Goal: Information Seeking & Learning: Learn about a topic

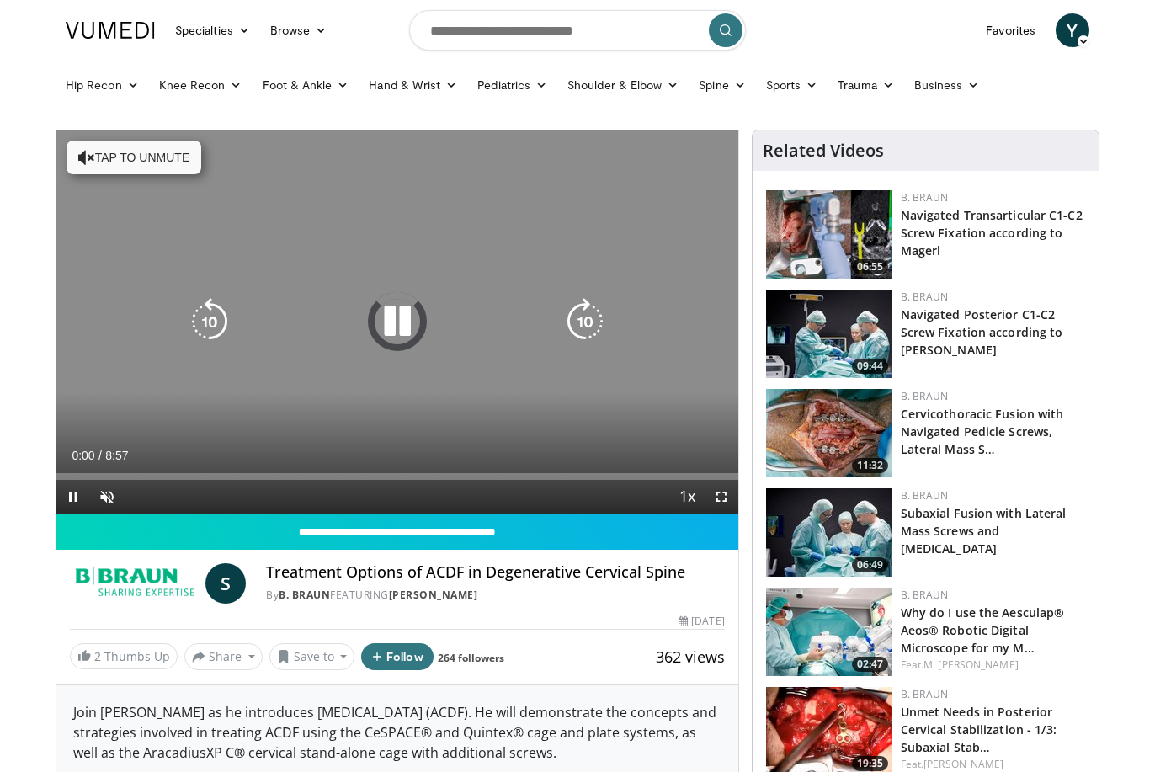
click at [111, 157] on button "Tap to unmute" at bounding box center [134, 158] width 135 height 34
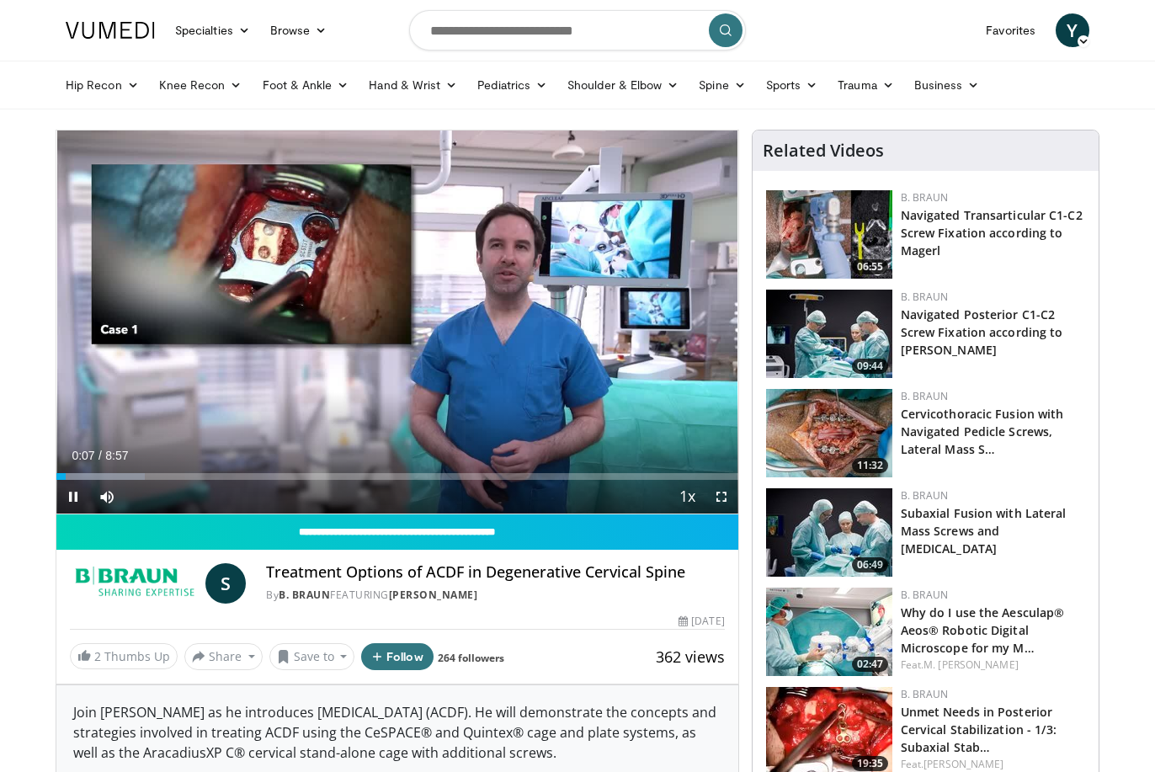
click at [717, 491] on span "Video Player" at bounding box center [722, 497] width 34 height 34
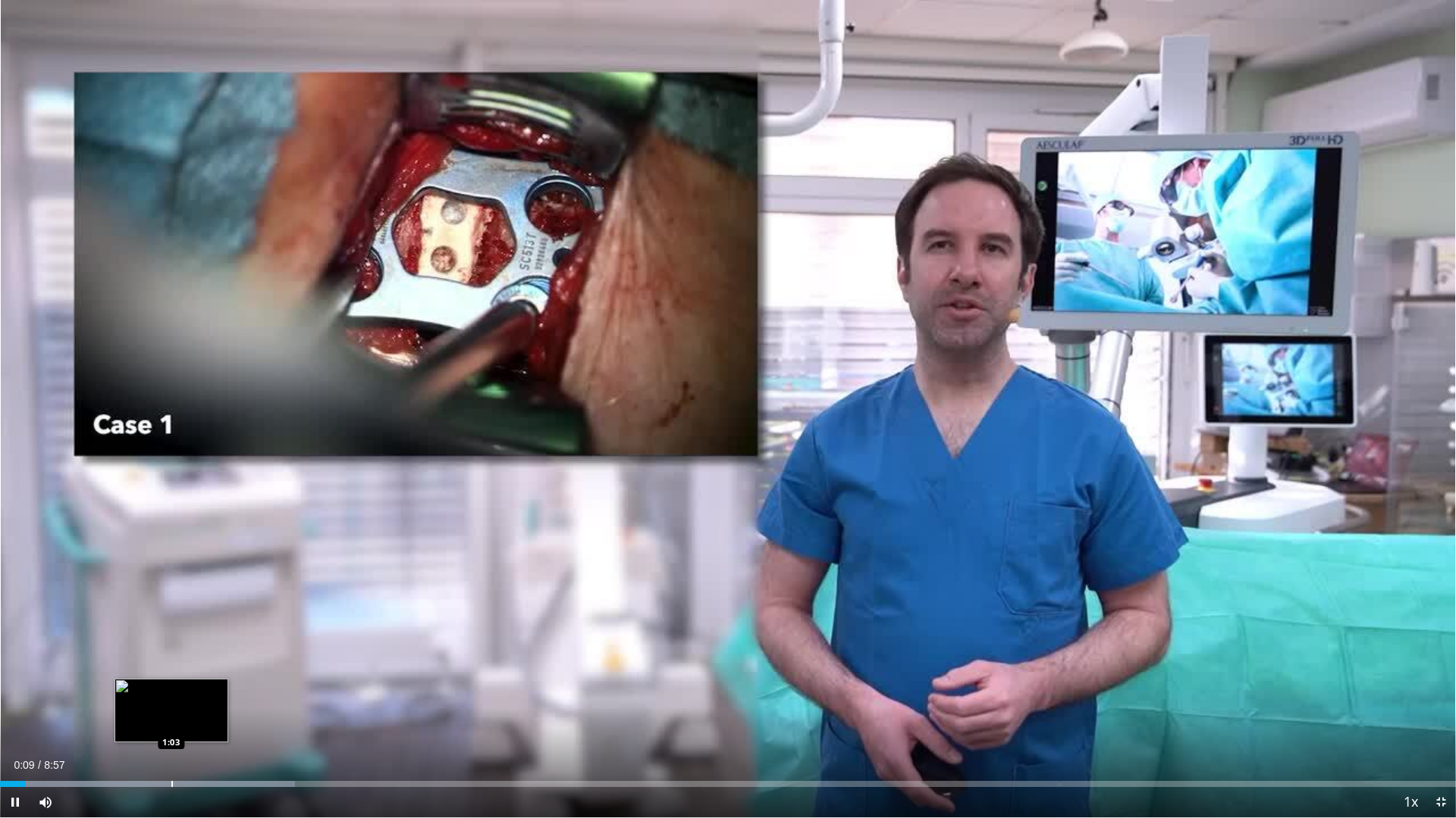
click at [170, 694] on div "Loaded : 20.24% 0:09 1:03" at bounding box center [728, 780] width 1456 height 14
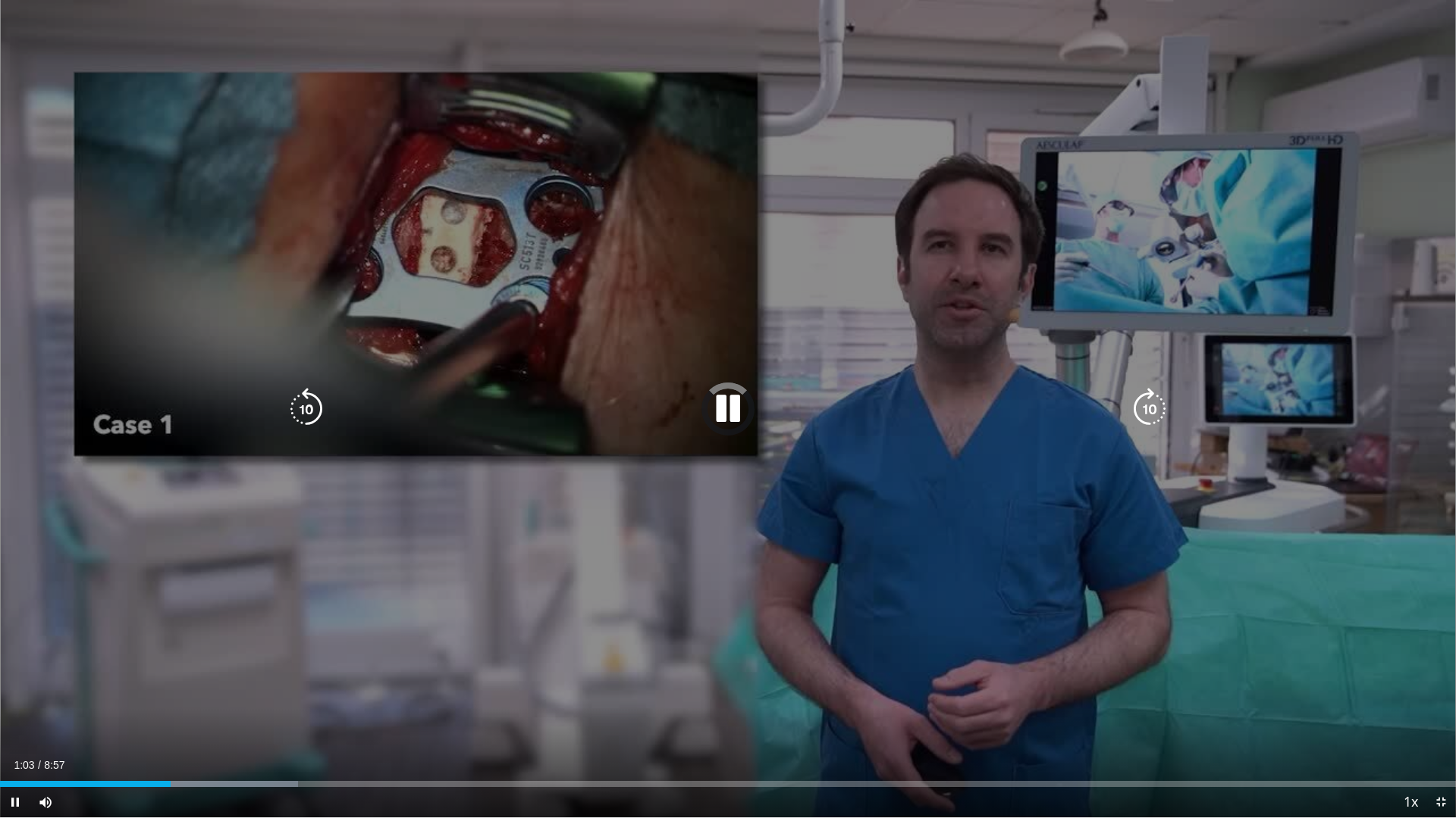
click at [326, 645] on div "10 seconds Tap to unmute" at bounding box center [728, 409] width 1456 height 818
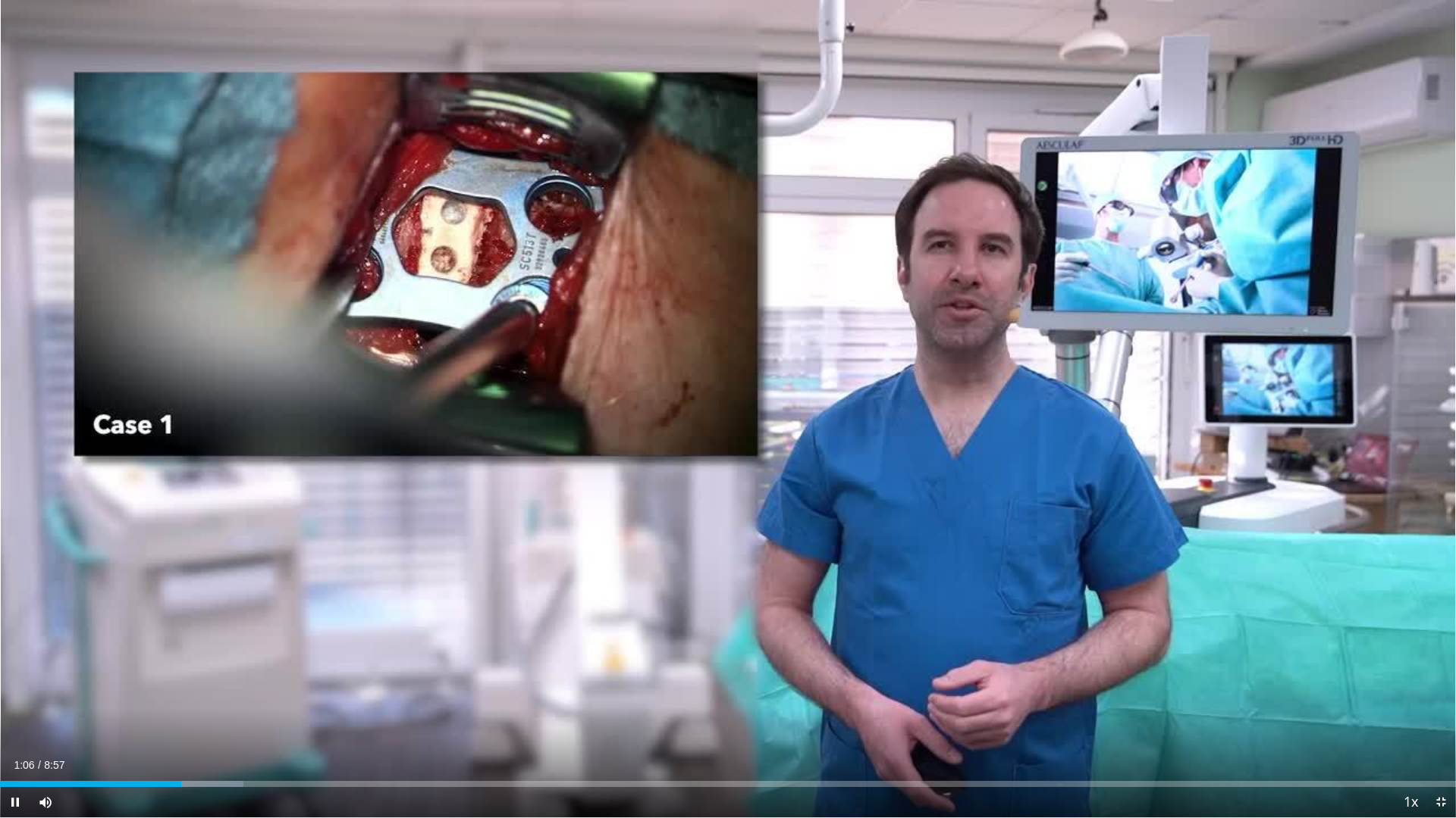
click at [1039, 694] on span "Video Player" at bounding box center [1441, 803] width 31 height 31
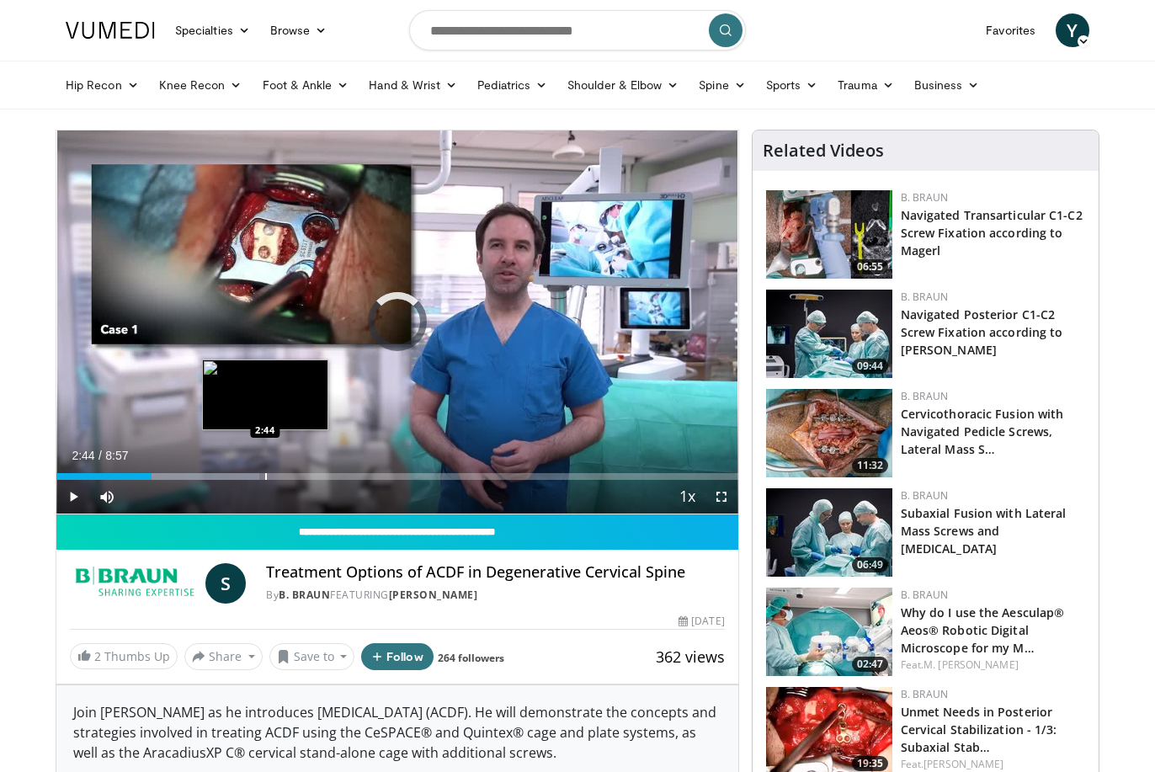
click at [265, 472] on div "Loaded : 29.73% 1:15 2:44" at bounding box center [397, 472] width 682 height 16
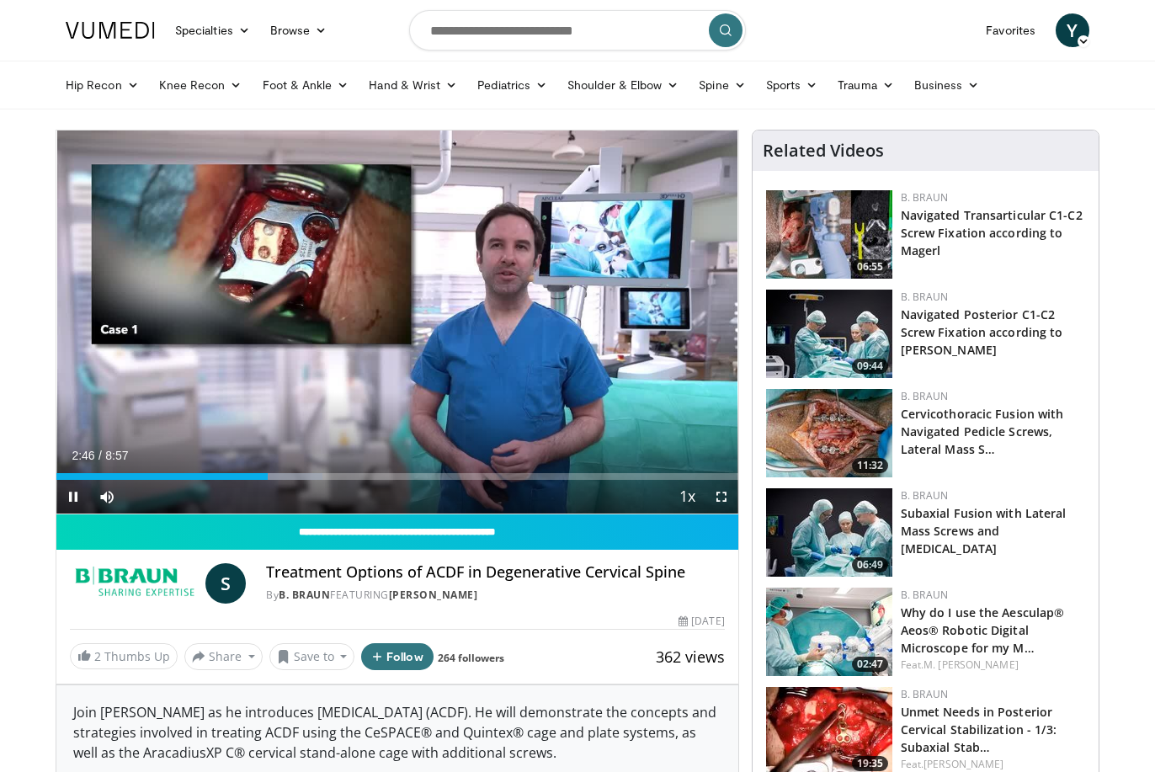
click at [724, 497] on span "Video Player" at bounding box center [722, 497] width 34 height 34
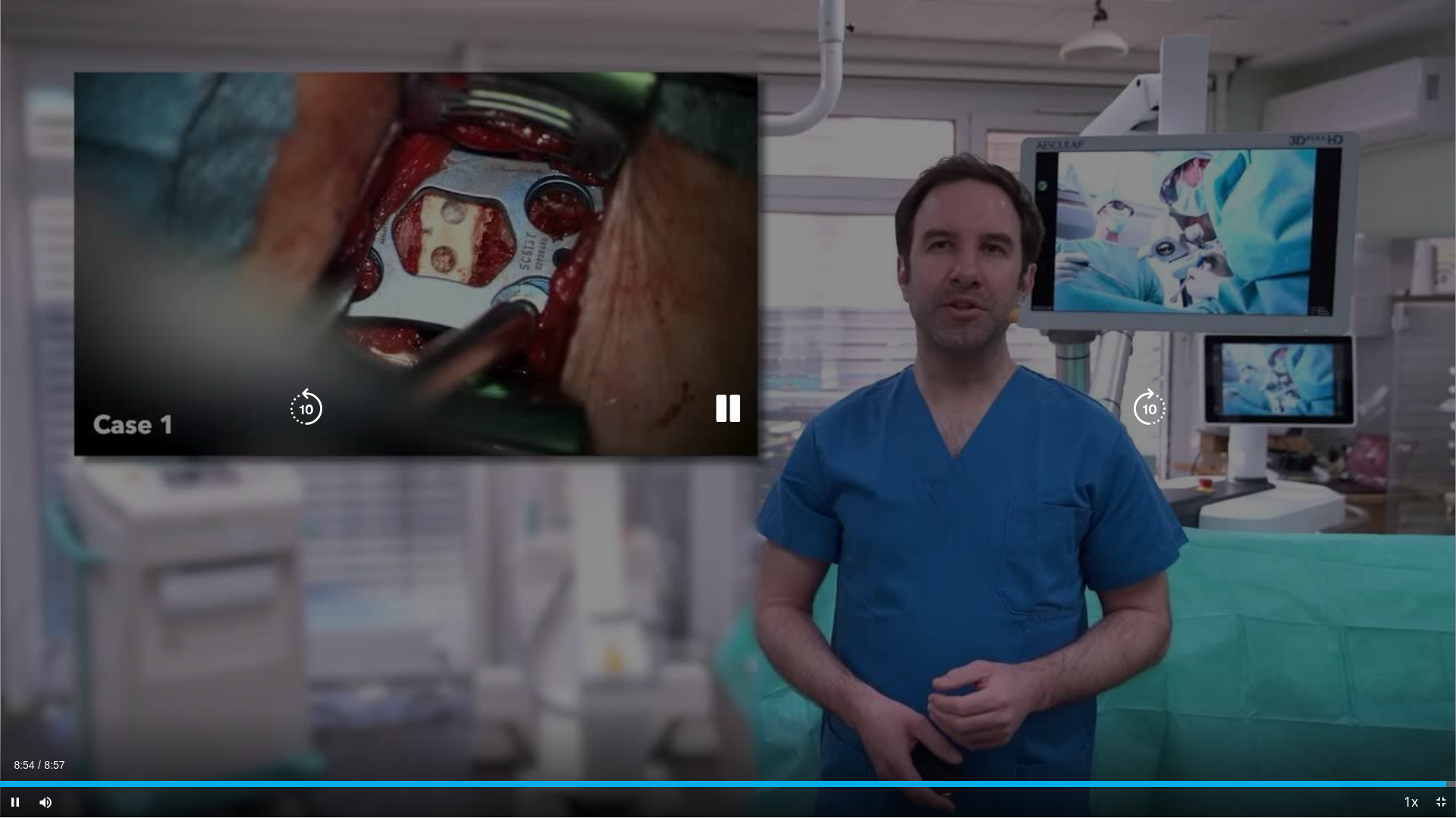
click at [852, 346] on div "10 seconds Tap to unmute" at bounding box center [728, 409] width 1456 height 818
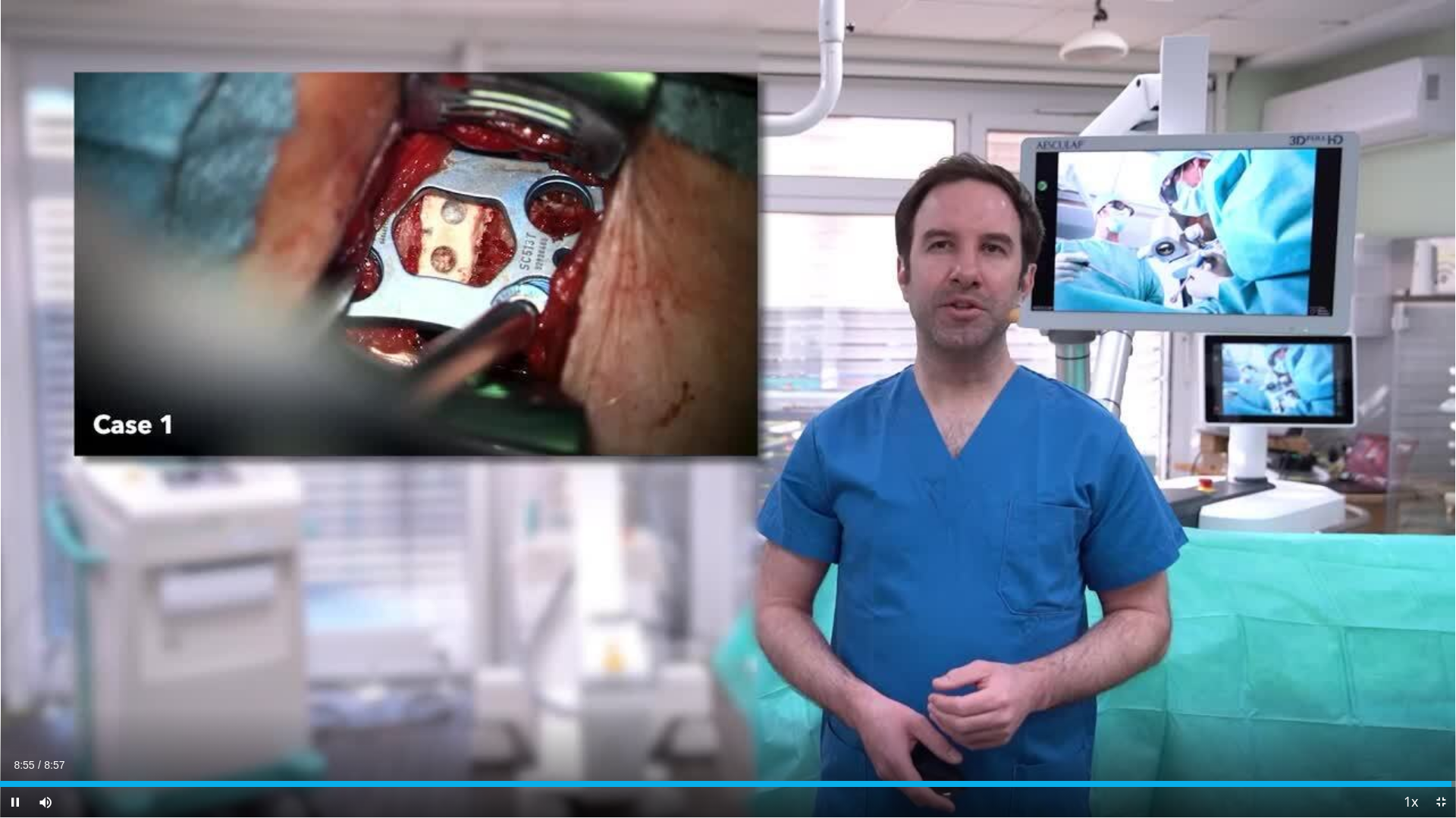
click at [1039, 694] on span "Video Player" at bounding box center [1441, 803] width 31 height 31
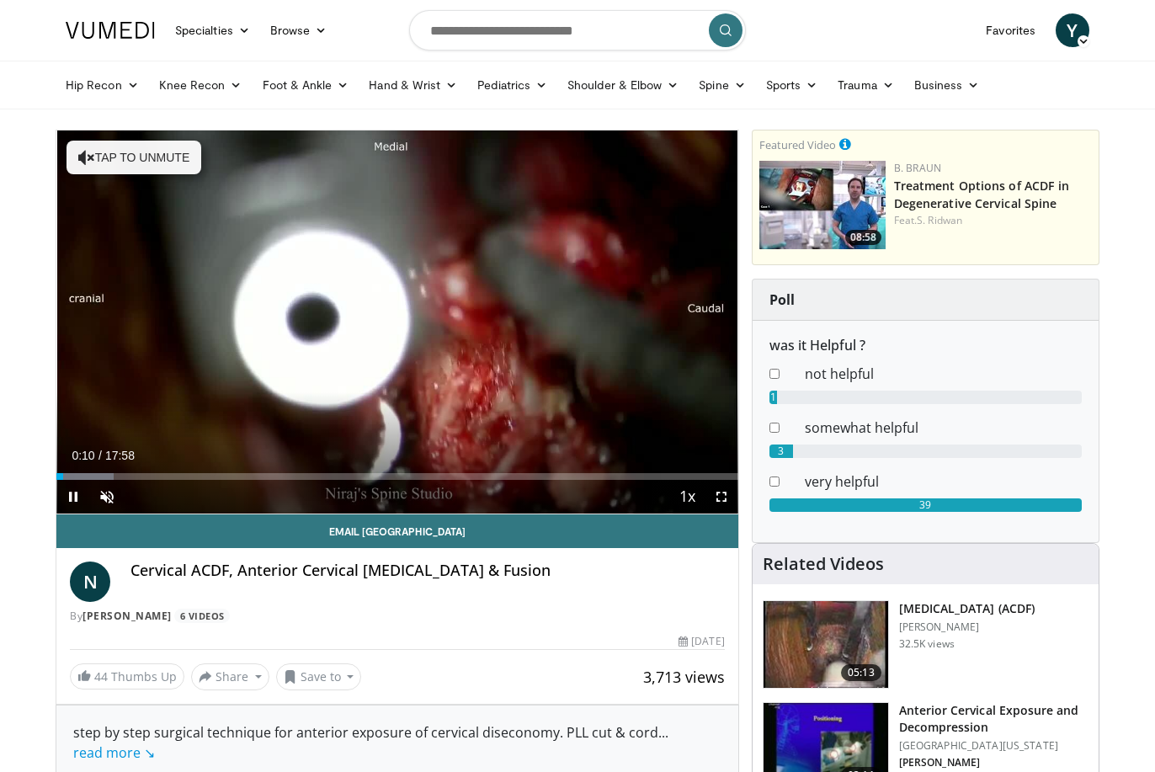
click at [726, 498] on span "Video Player" at bounding box center [722, 497] width 34 height 34
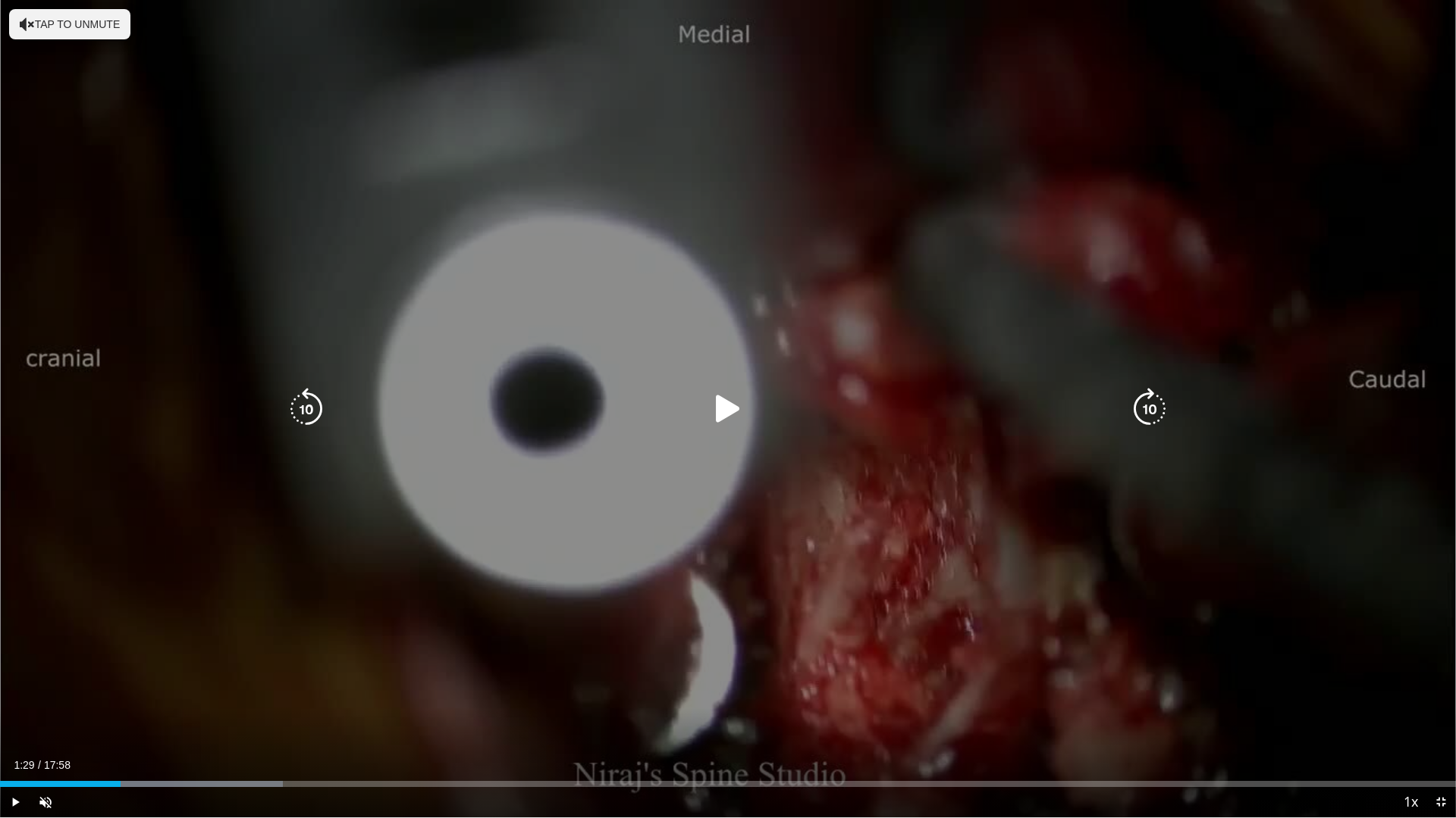
click at [1039, 652] on div "10 seconds Tap to unmute" at bounding box center [728, 409] width 1456 height 818
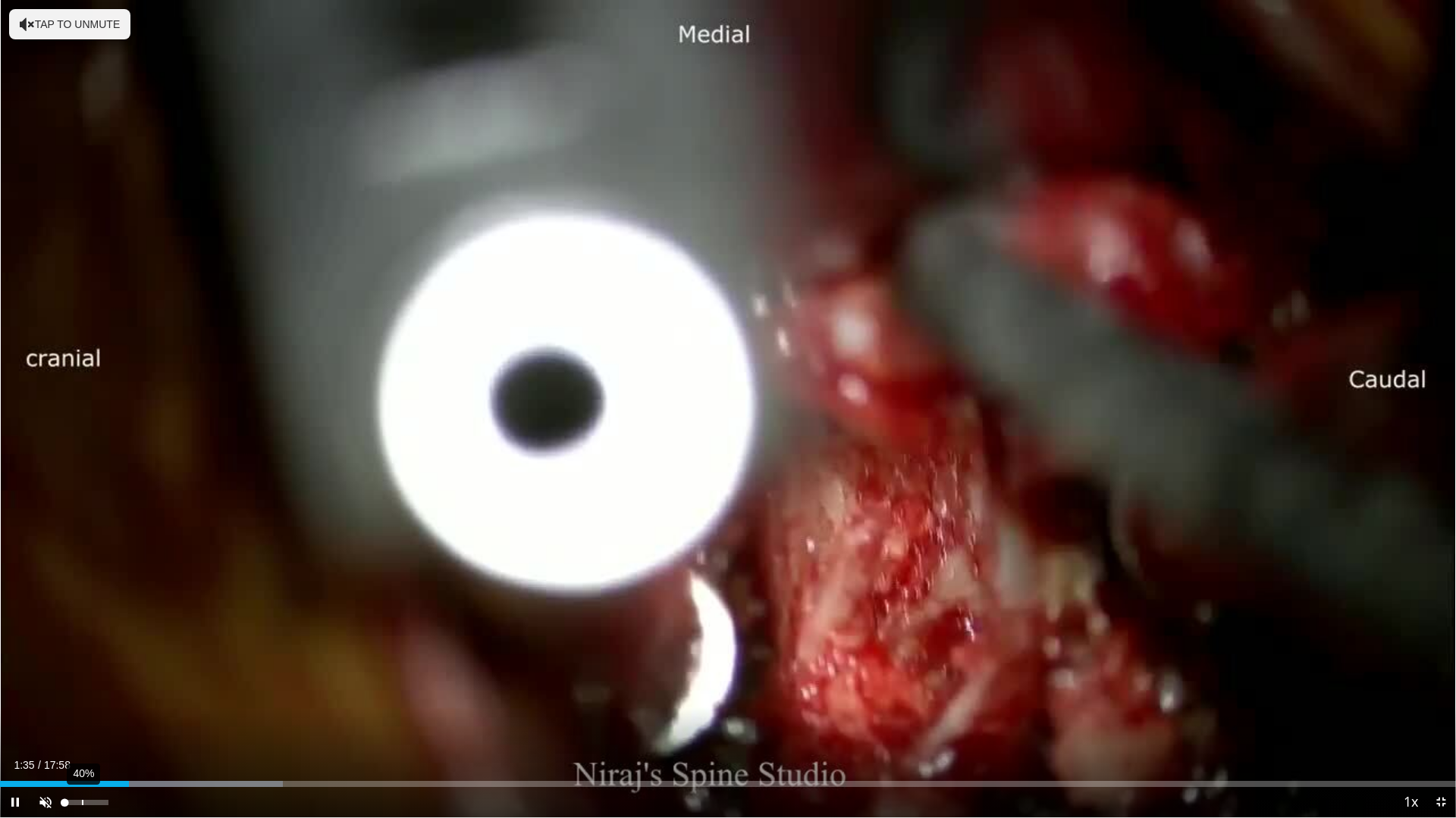
click at [83, 694] on div "40%" at bounding box center [86, 803] width 53 height 31
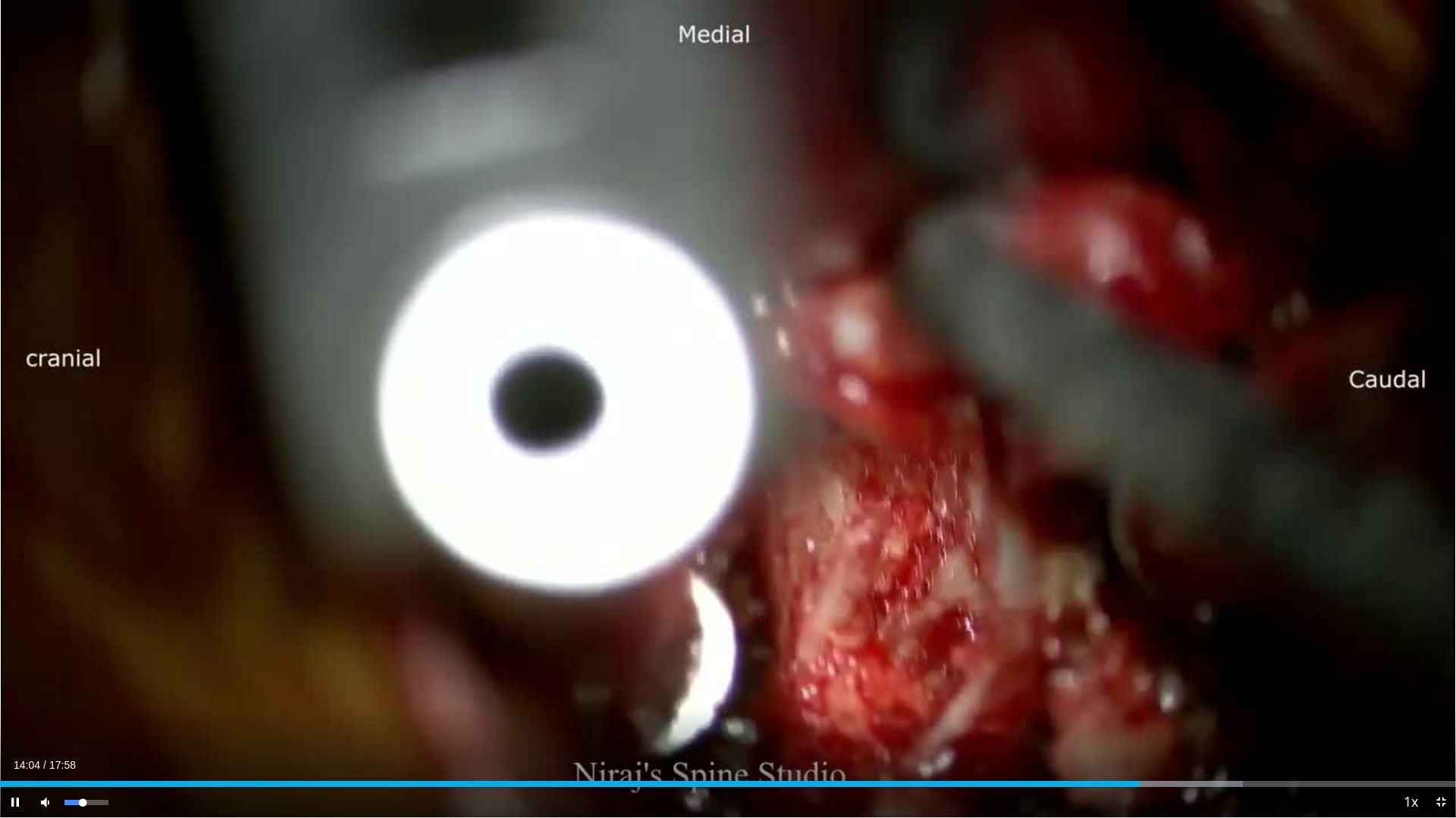
click at [47, 694] on span "Video Player" at bounding box center [46, 803] width 31 height 31
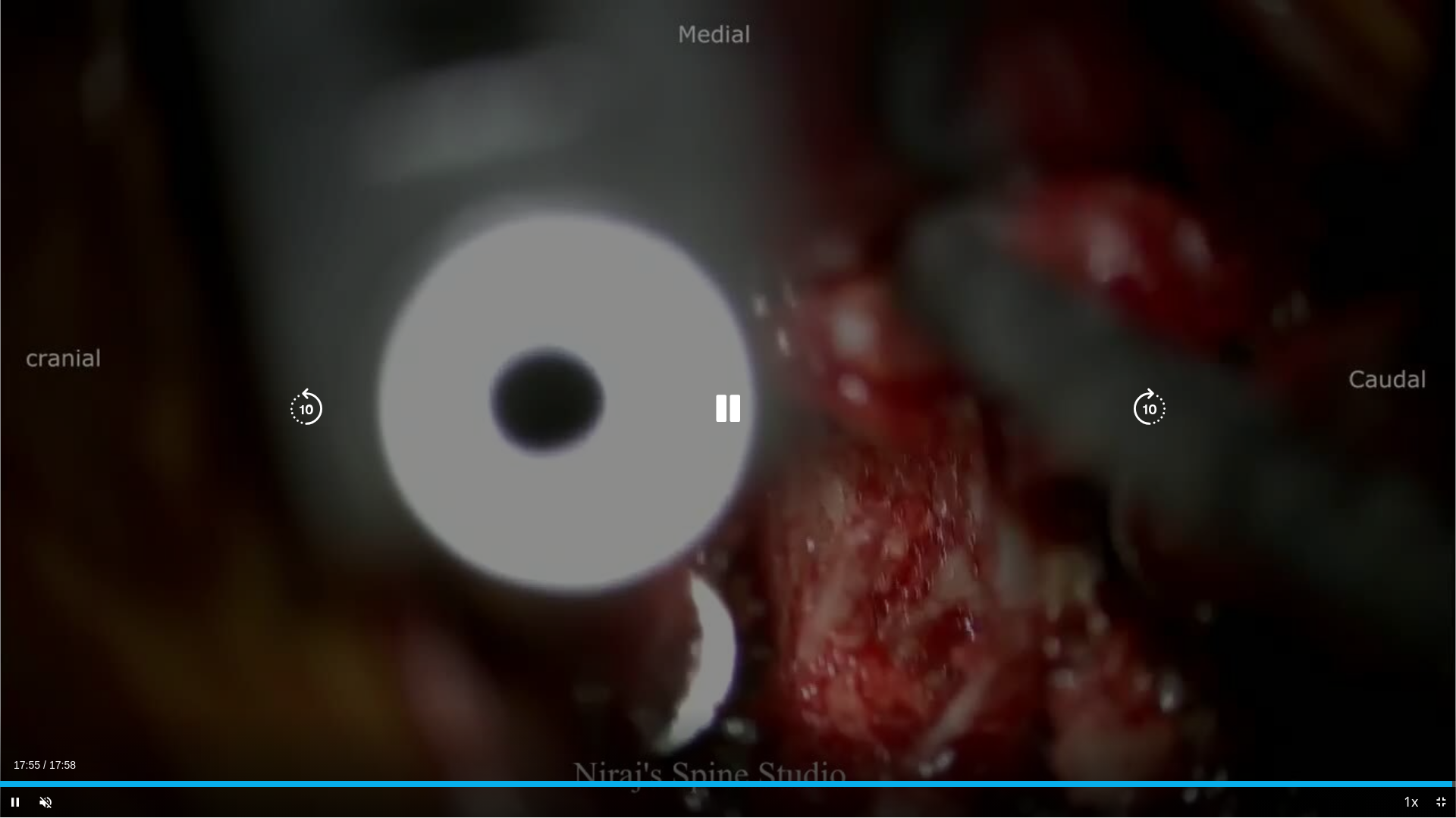
click at [276, 531] on div "10 seconds Tap to unmute" at bounding box center [728, 409] width 1456 height 818
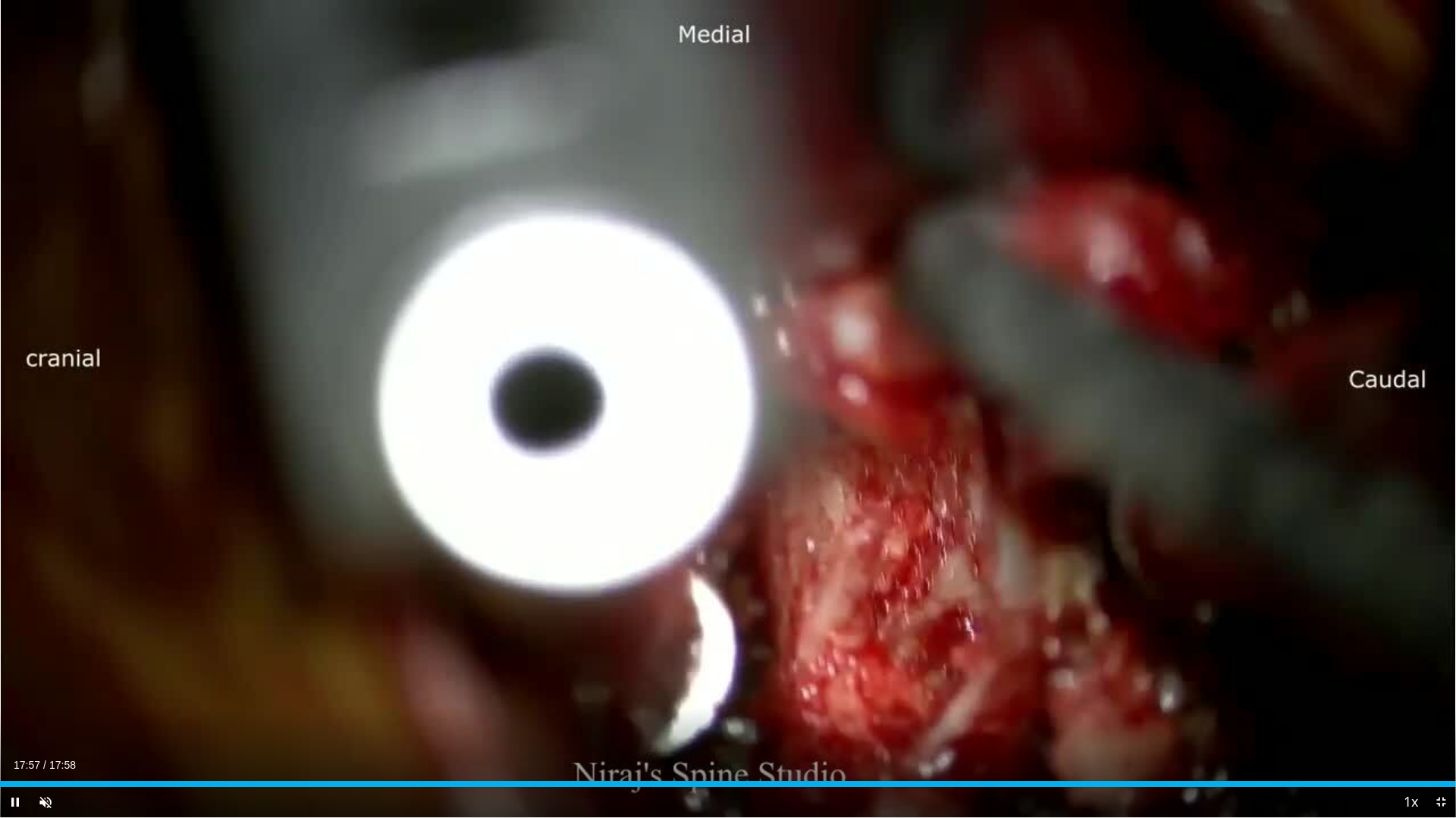
click at [1039, 694] on span "Video Player" at bounding box center [1441, 803] width 31 height 31
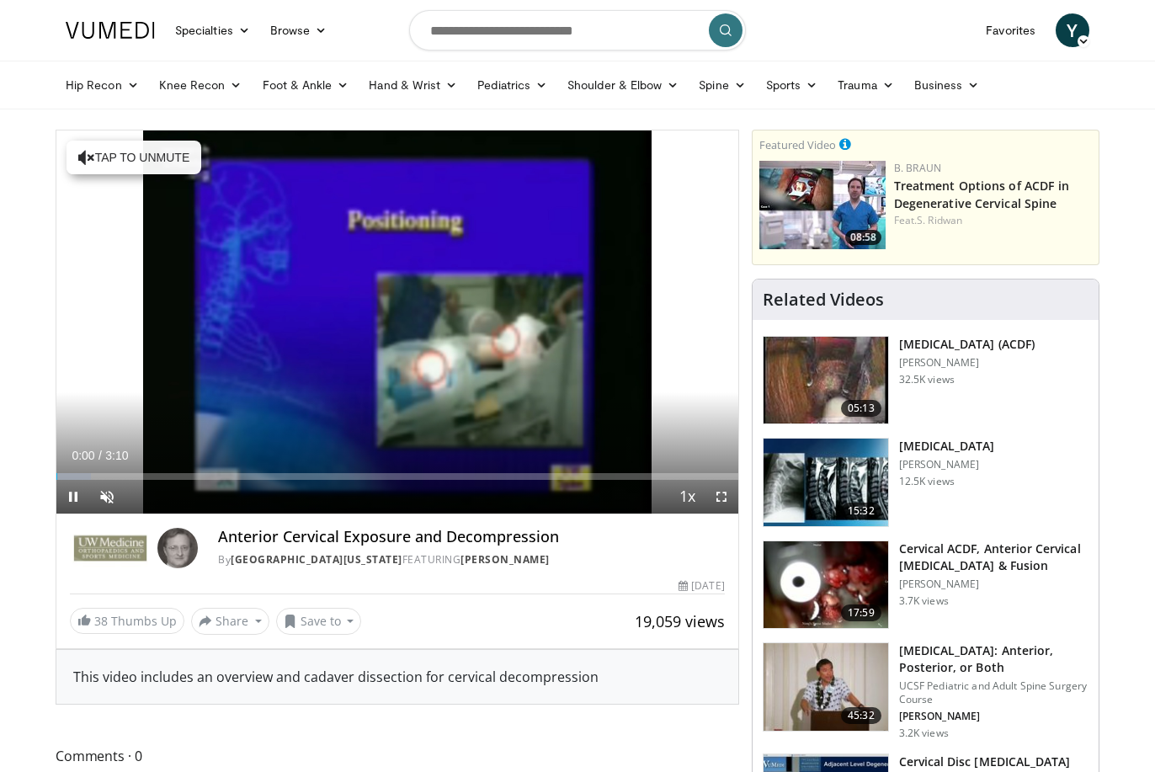
click at [720, 503] on span "Video Player" at bounding box center [722, 497] width 34 height 34
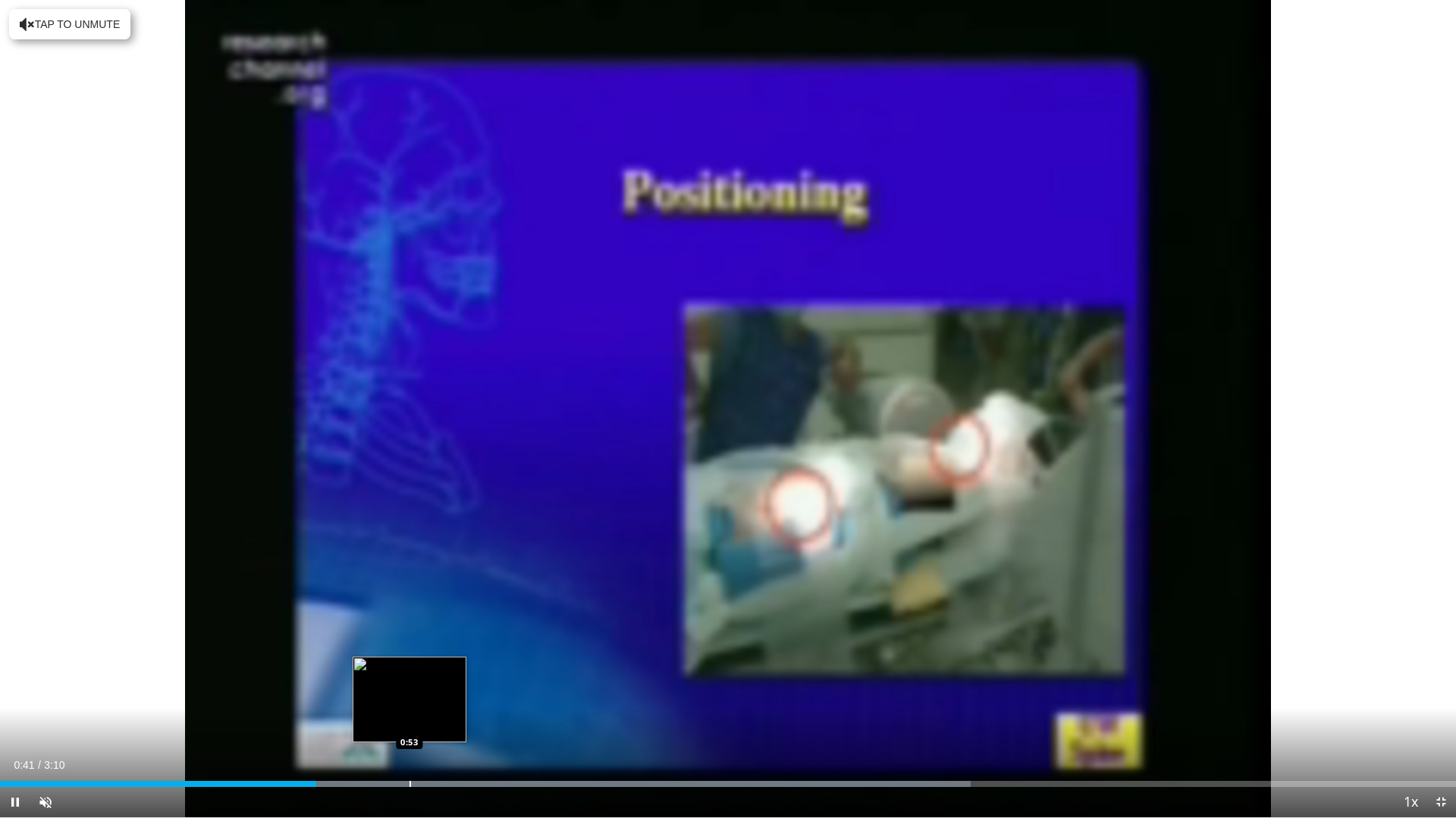
click at [414, 694] on div "Loaded : 66.65% 0:41 0:53" at bounding box center [728, 780] width 1456 height 14
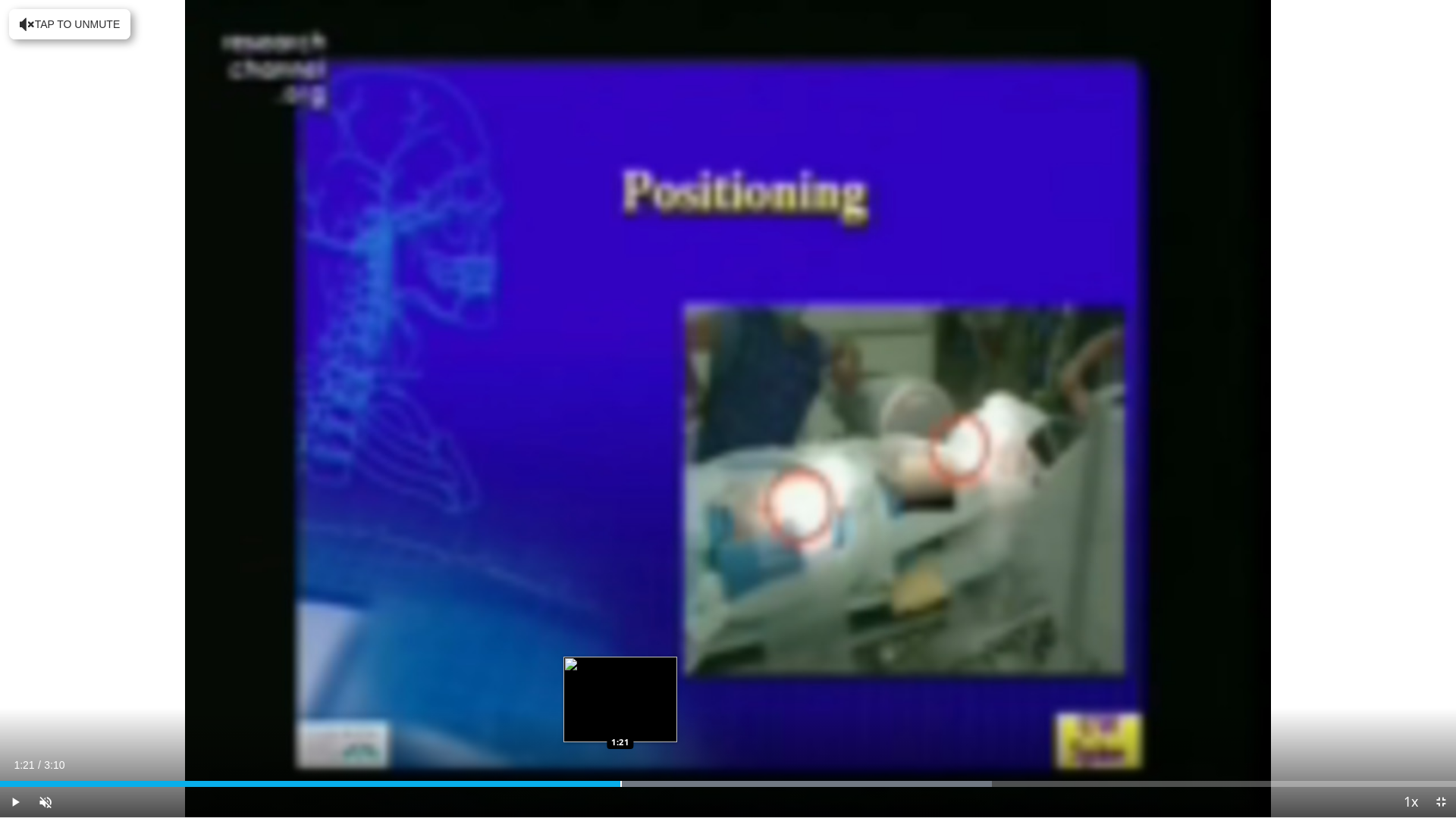
click at [620, 694] on div "Loaded : 68.10% 0:55 1:21" at bounding box center [728, 780] width 1456 height 14
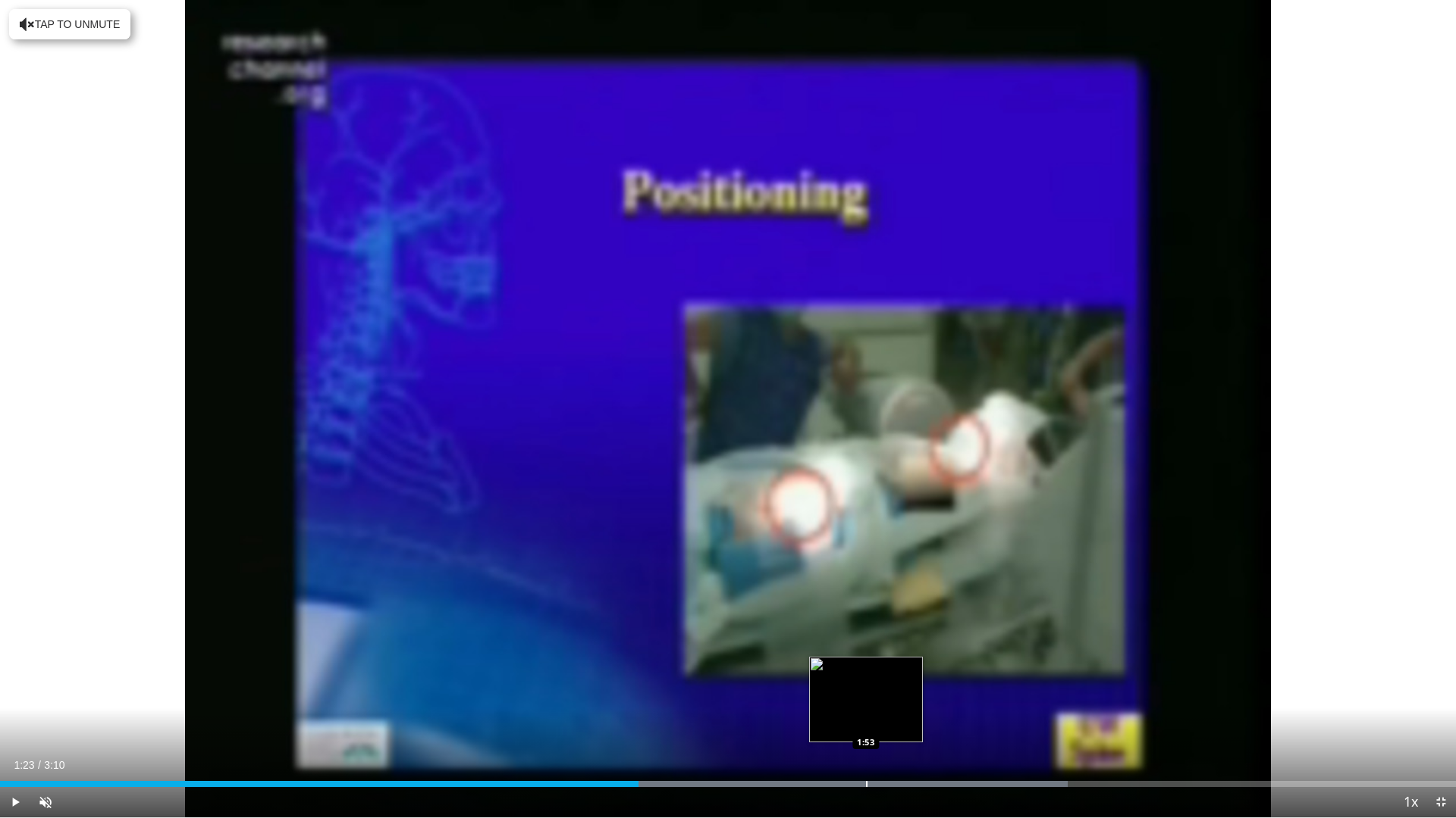
click at [866, 694] on div "Progress Bar" at bounding box center [867, 784] width 2 height 6
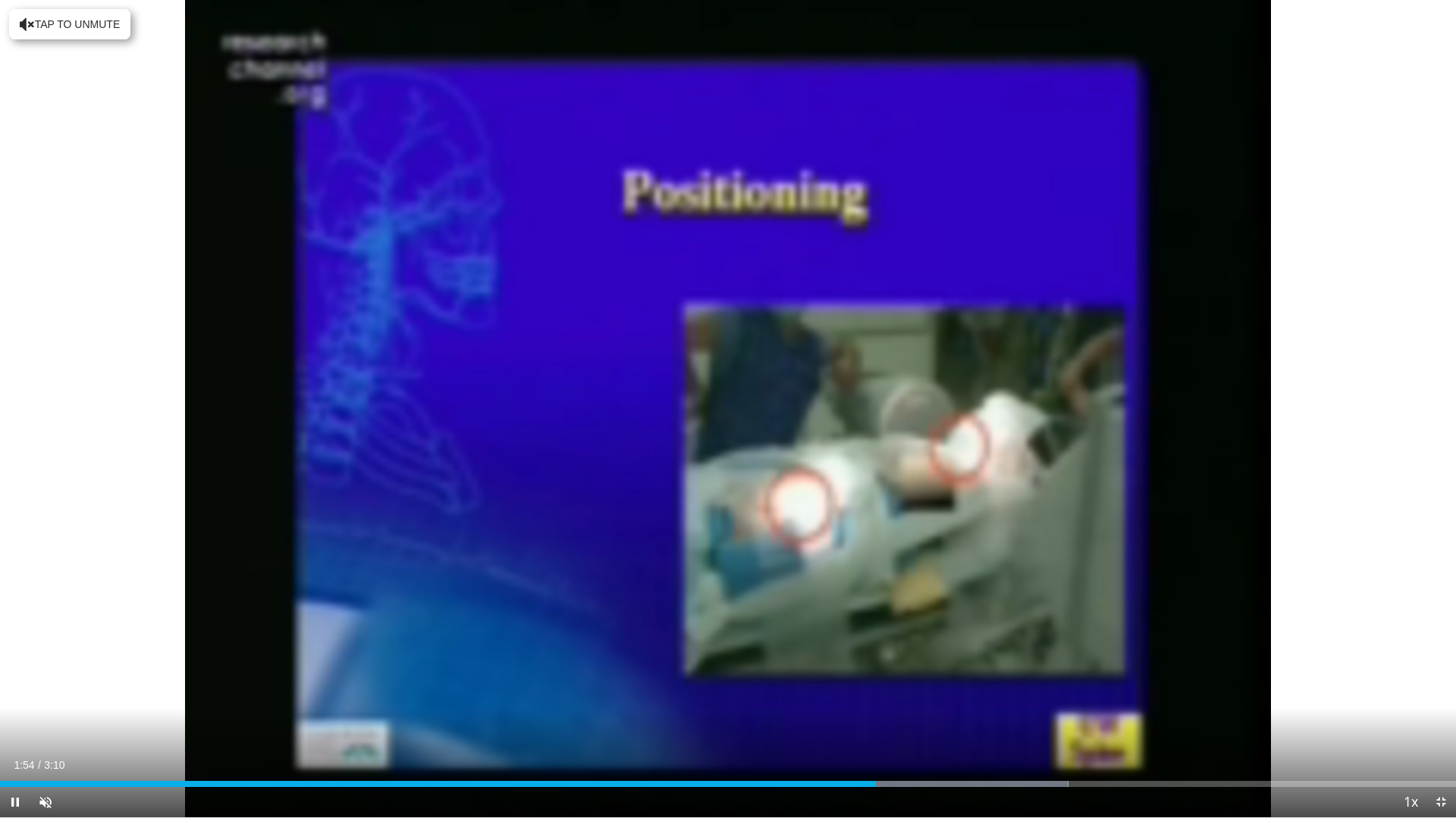
click at [1039, 694] on div "Current Time 1:54 / Duration 3:10 Pause Skip Backward Skip Forward Unmute Loade…" at bounding box center [728, 803] width 1456 height 31
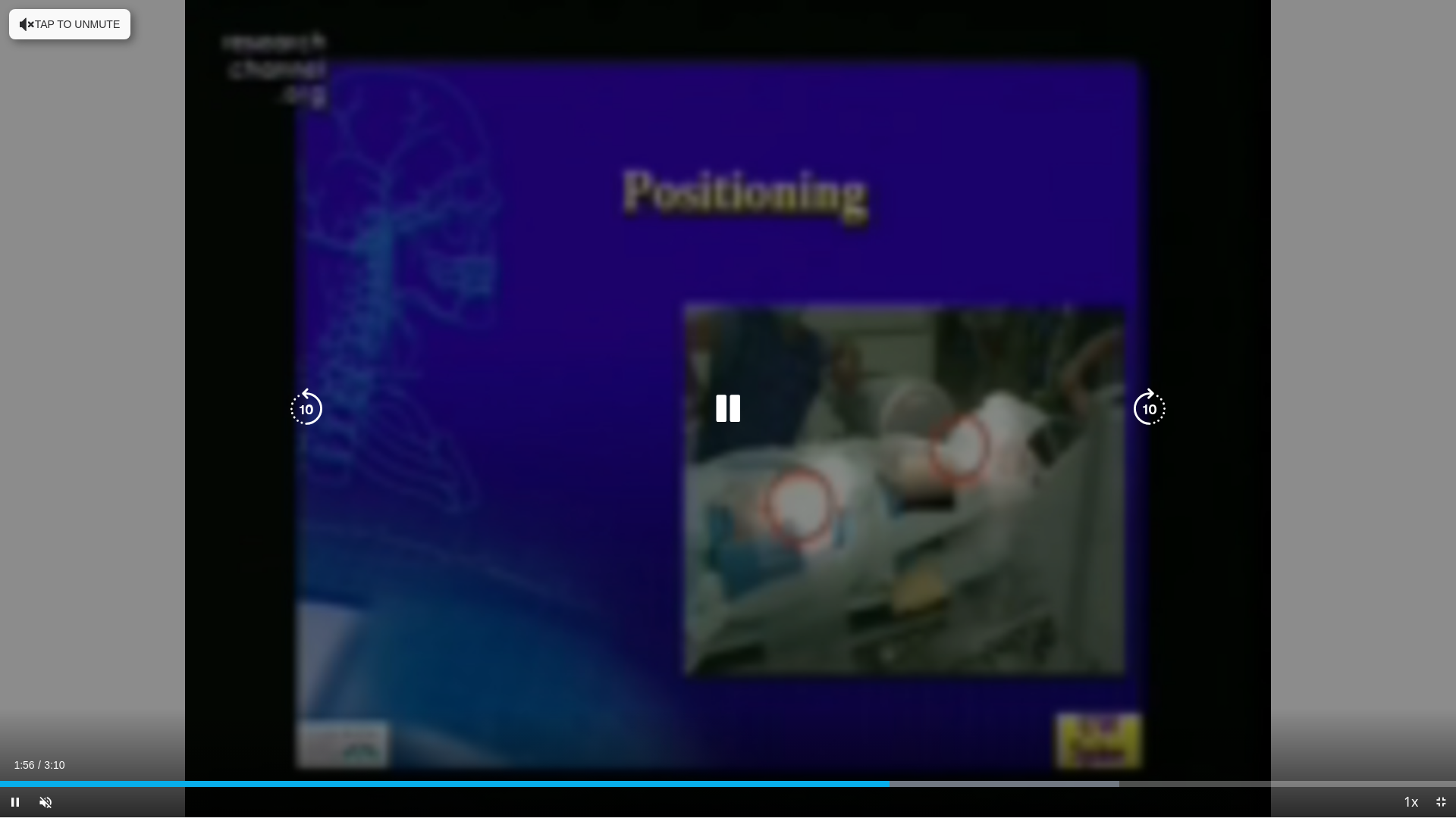
click at [306, 615] on div "10 seconds Tap to unmute" at bounding box center [728, 409] width 1456 height 818
click at [406, 610] on div "10 seconds Tap to unmute" at bounding box center [728, 409] width 1456 height 818
click at [444, 602] on div "10 seconds Tap to unmute" at bounding box center [728, 409] width 1456 height 818
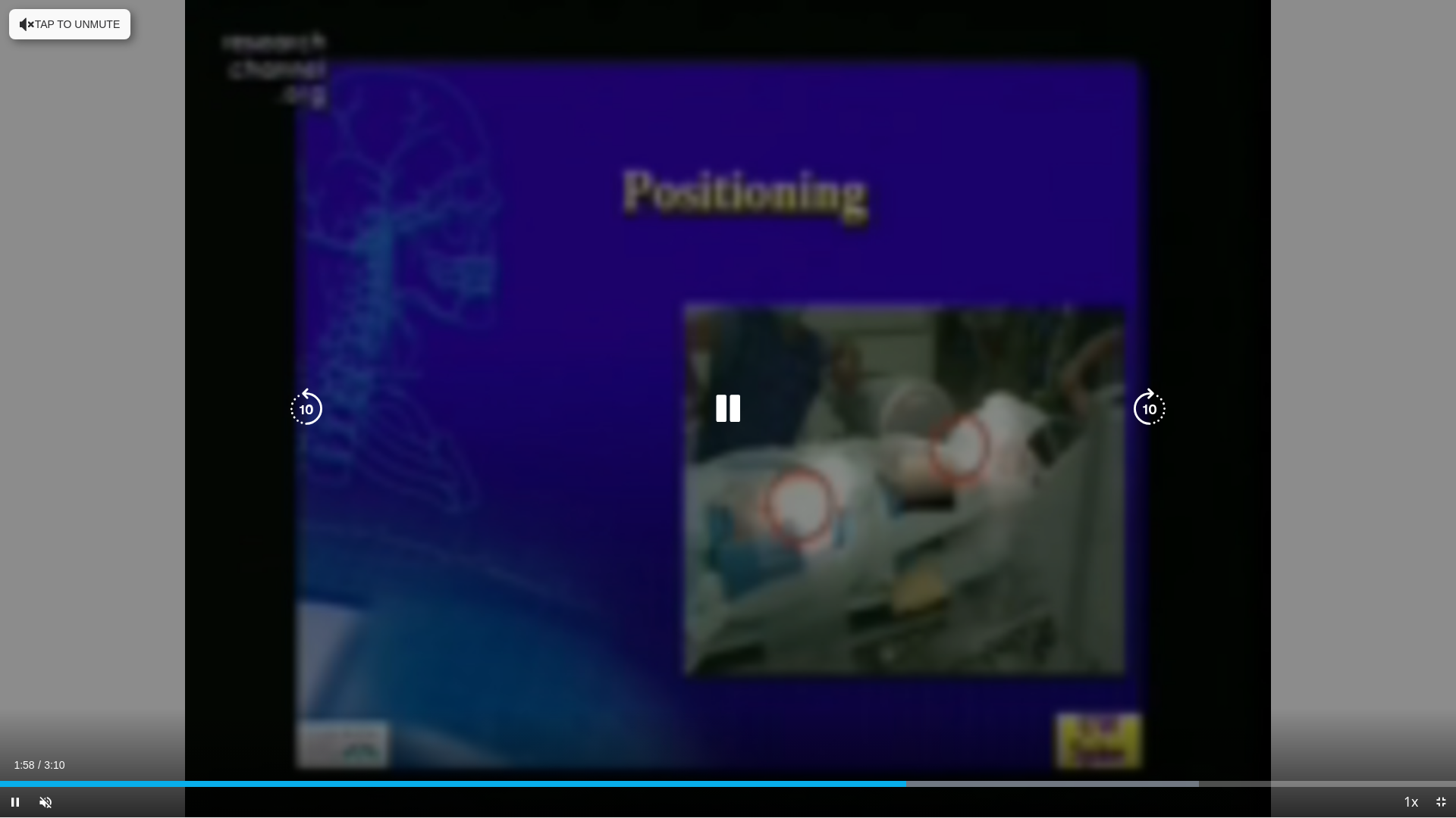
click at [444, 602] on div "10 seconds Tap to unmute" at bounding box center [728, 409] width 1456 height 818
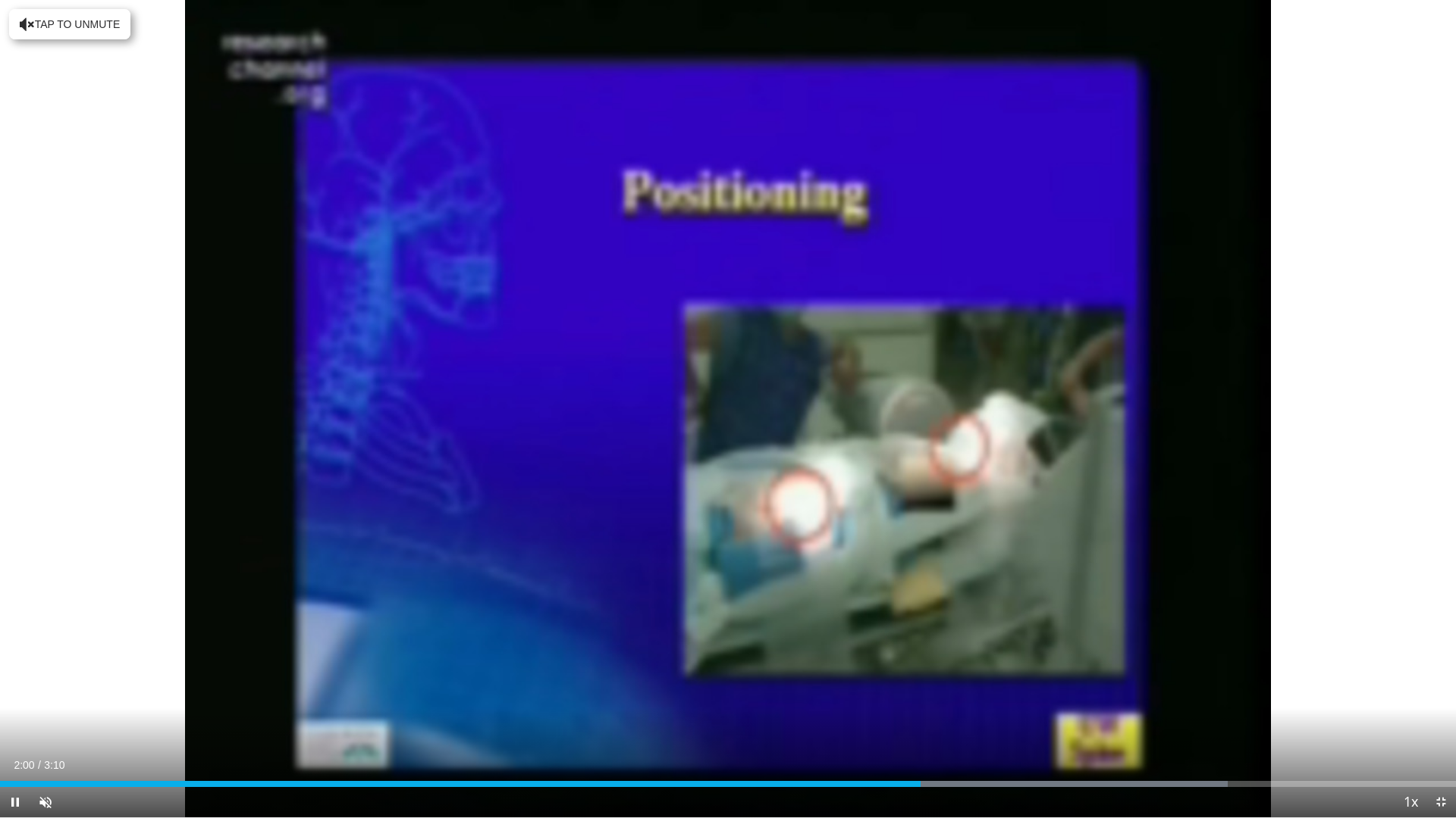
click at [1039, 694] on span "Video Player" at bounding box center [1441, 803] width 31 height 31
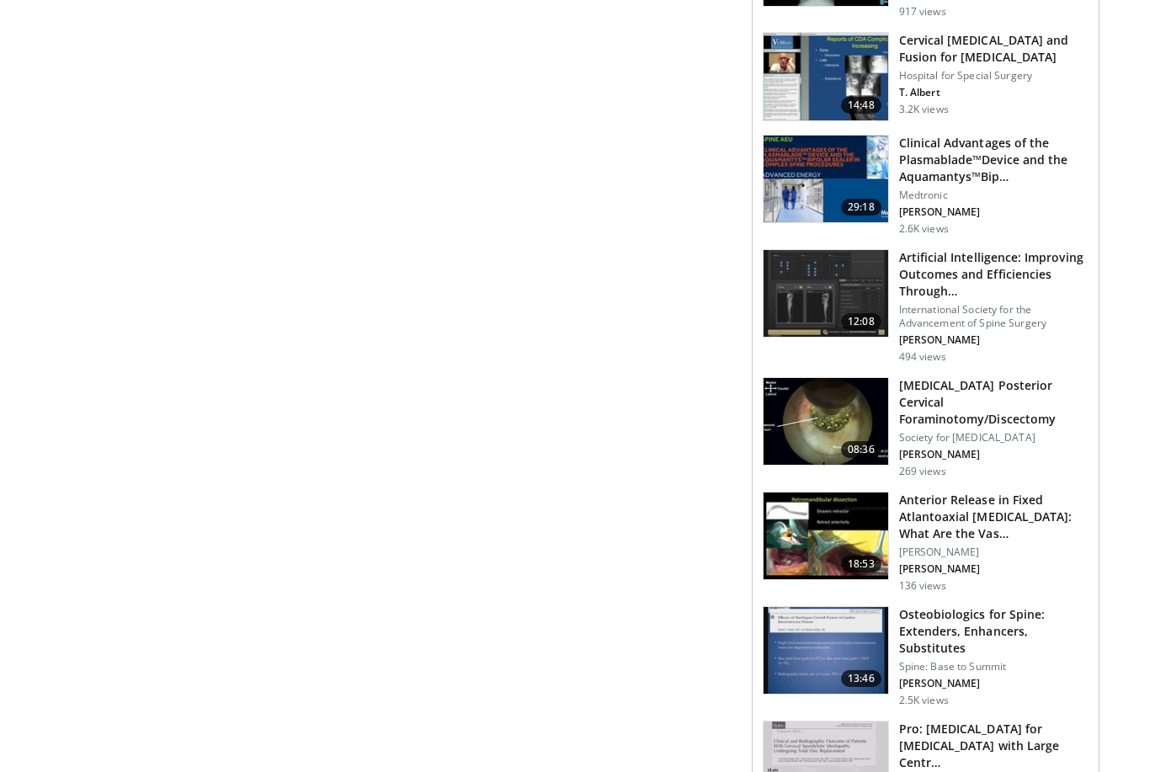
scroll to position [1106, 0]
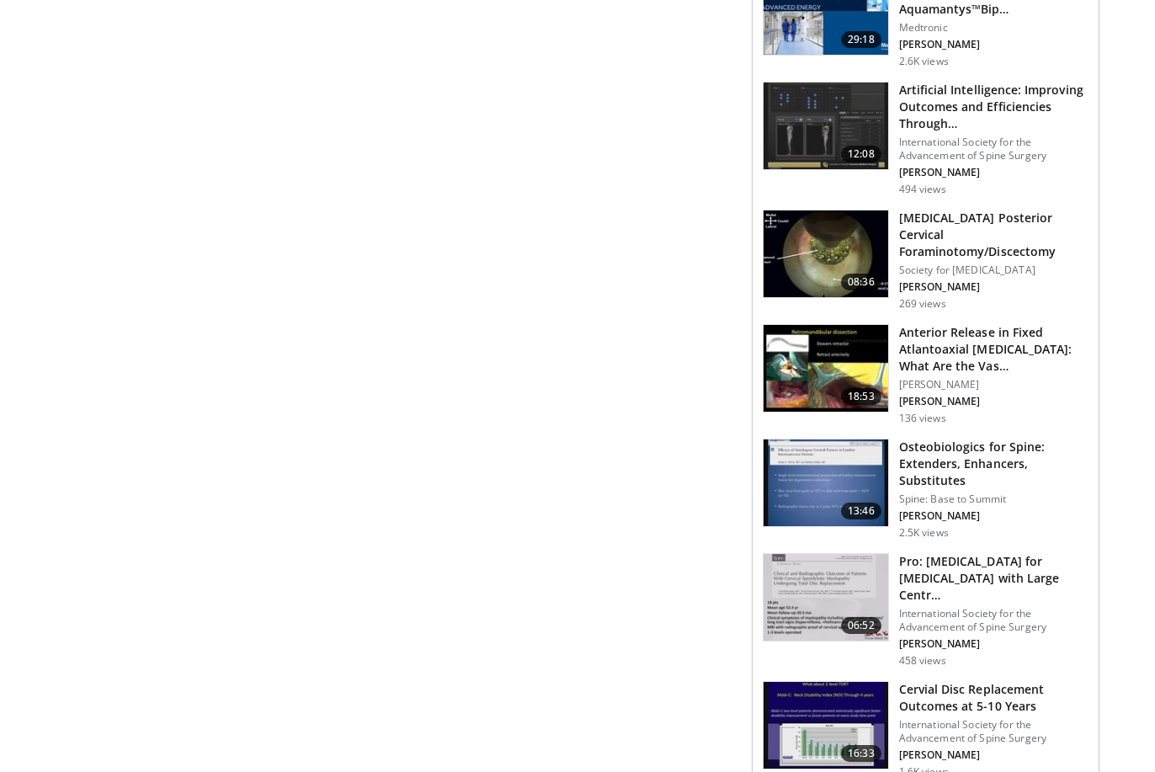
click at [807, 283] on img at bounding box center [826, 255] width 125 height 88
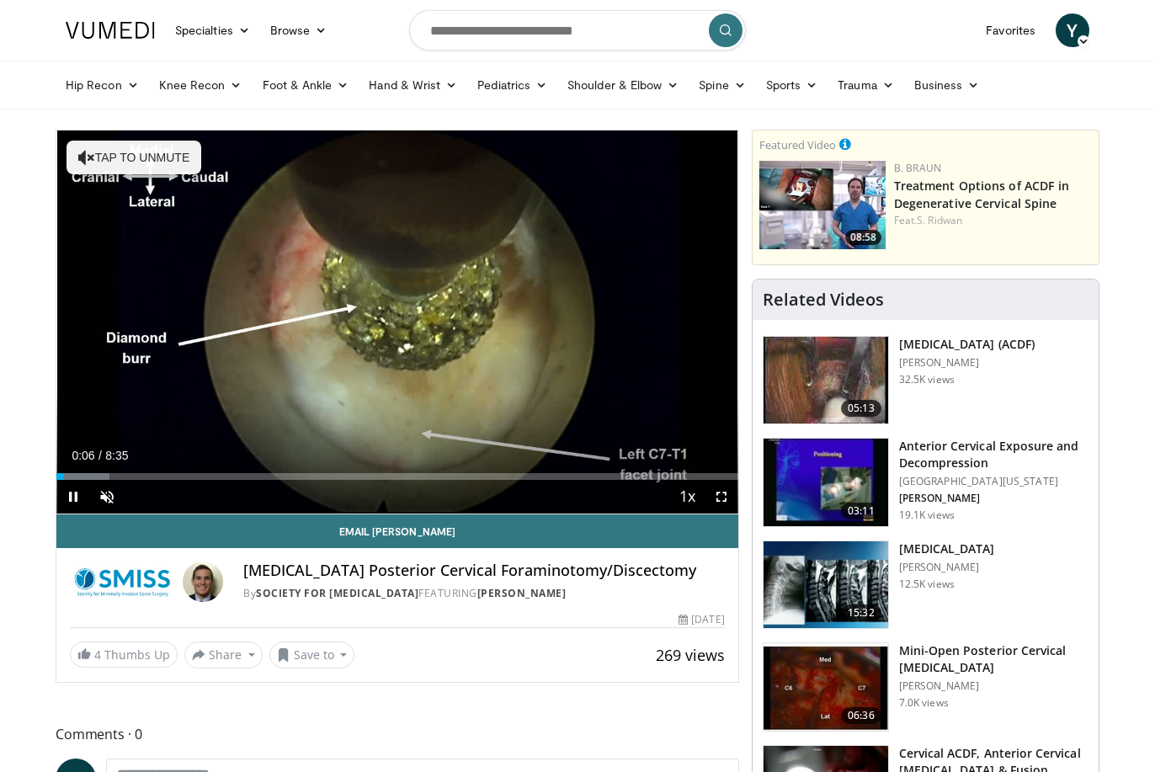
click at [221, 483] on div "Current Time 0:06 / Duration 8:35 Pause Skip Backward Skip Forward Unmute Loade…" at bounding box center [397, 497] width 682 height 34
click at [219, 480] on div "Current Time 0:07 / Duration 8:35 Pause Skip Backward Skip Forward Unmute Loade…" at bounding box center [397, 497] width 682 height 34
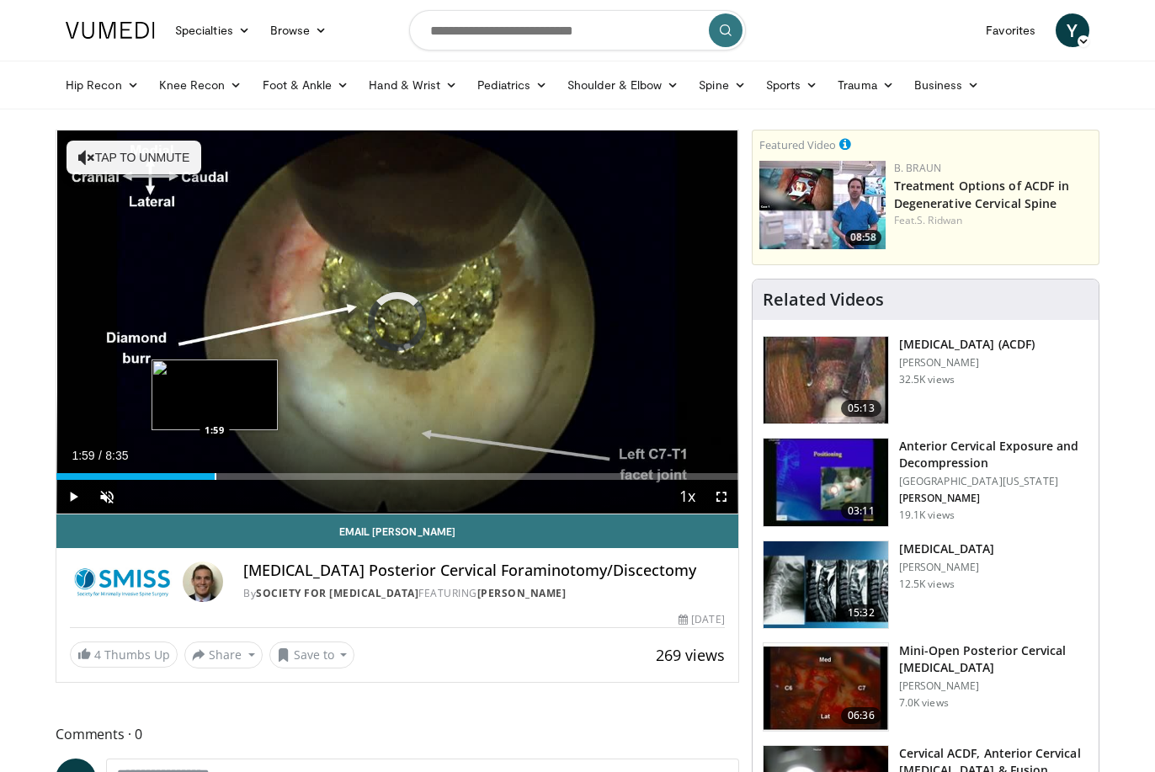
click at [215, 473] on div "Progress Bar" at bounding box center [216, 476] width 2 height 7
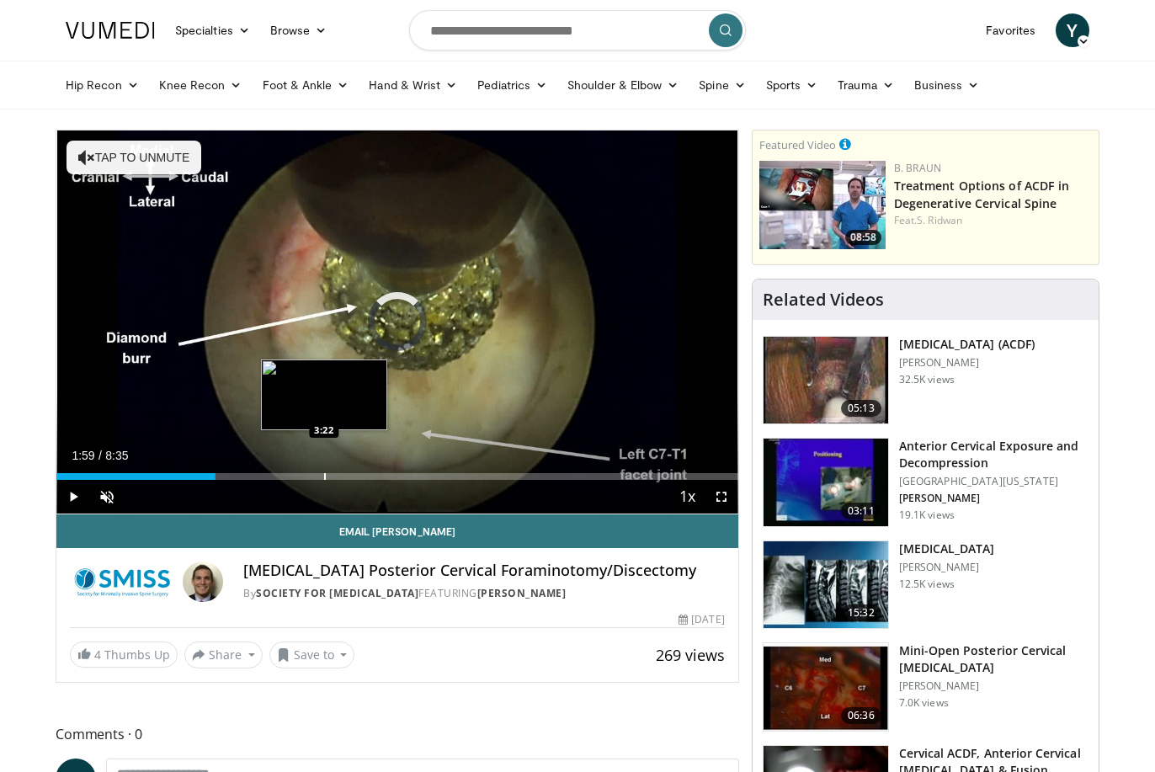
click at [324, 476] on div "Progress Bar" at bounding box center [325, 476] width 2 height 7
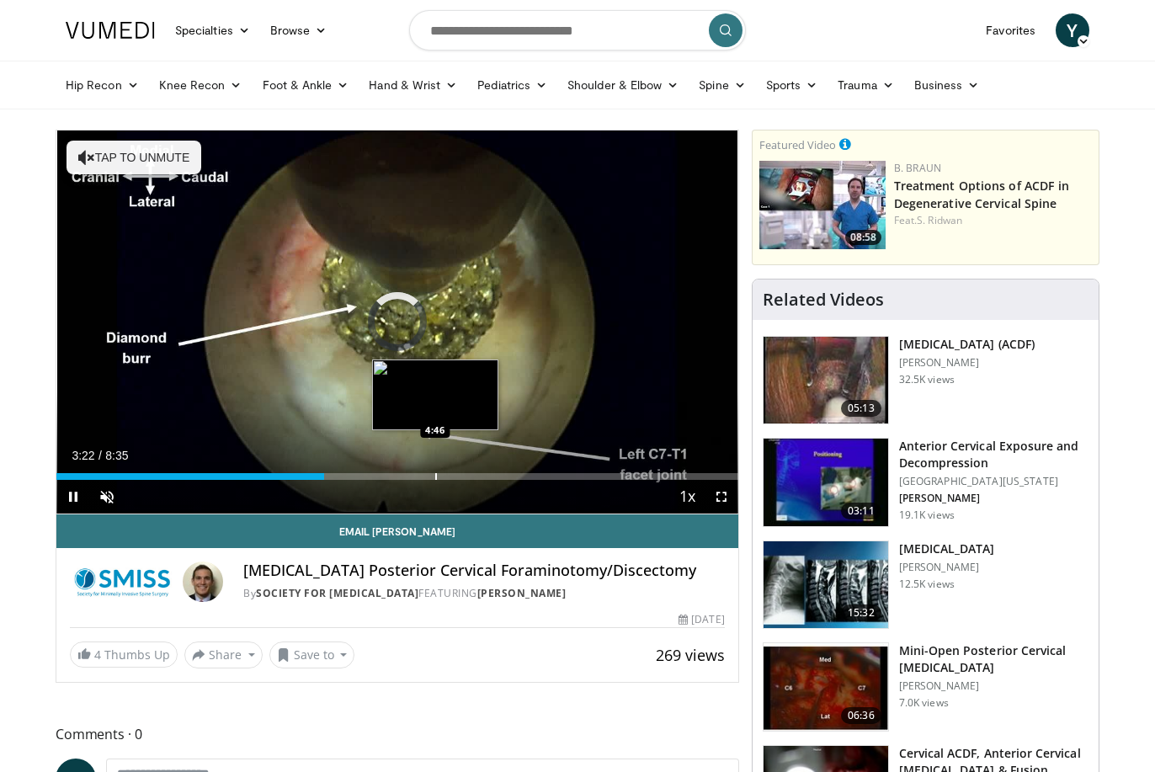
click at [435, 470] on div "Loaded : 23.68% 3:22 4:46" at bounding box center [397, 472] width 682 height 16
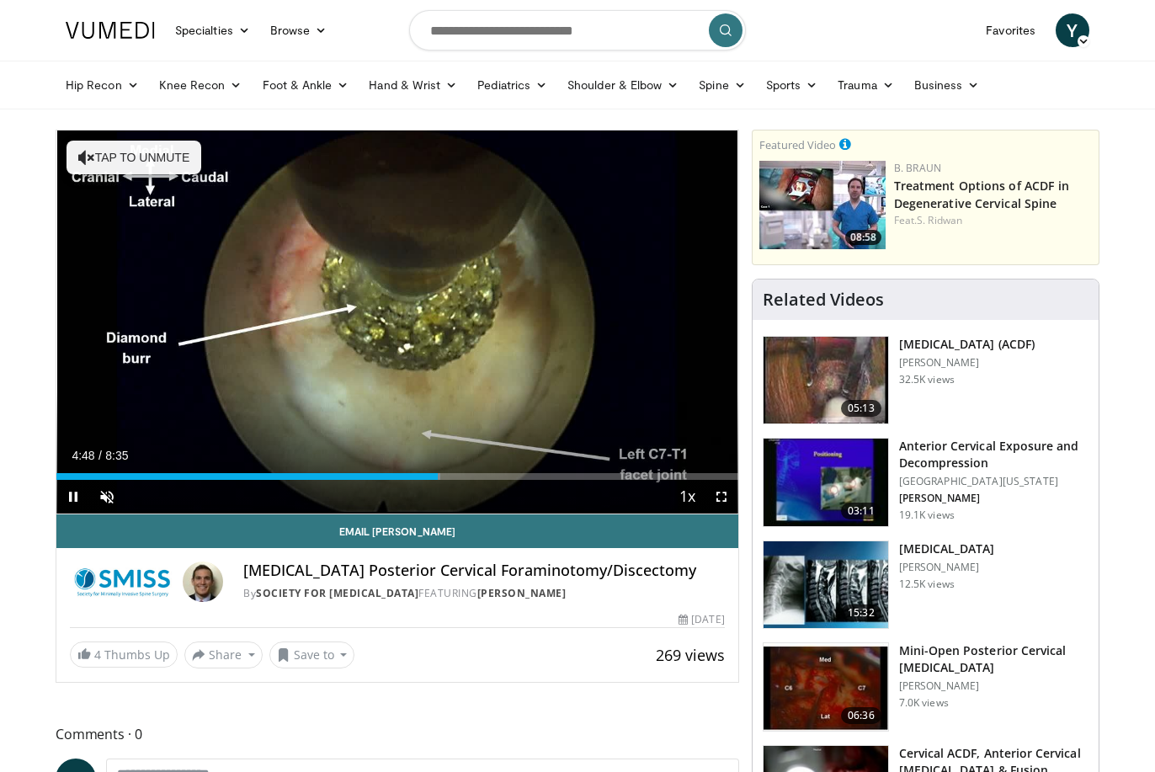
click at [722, 497] on span "Video Player" at bounding box center [722, 497] width 34 height 34
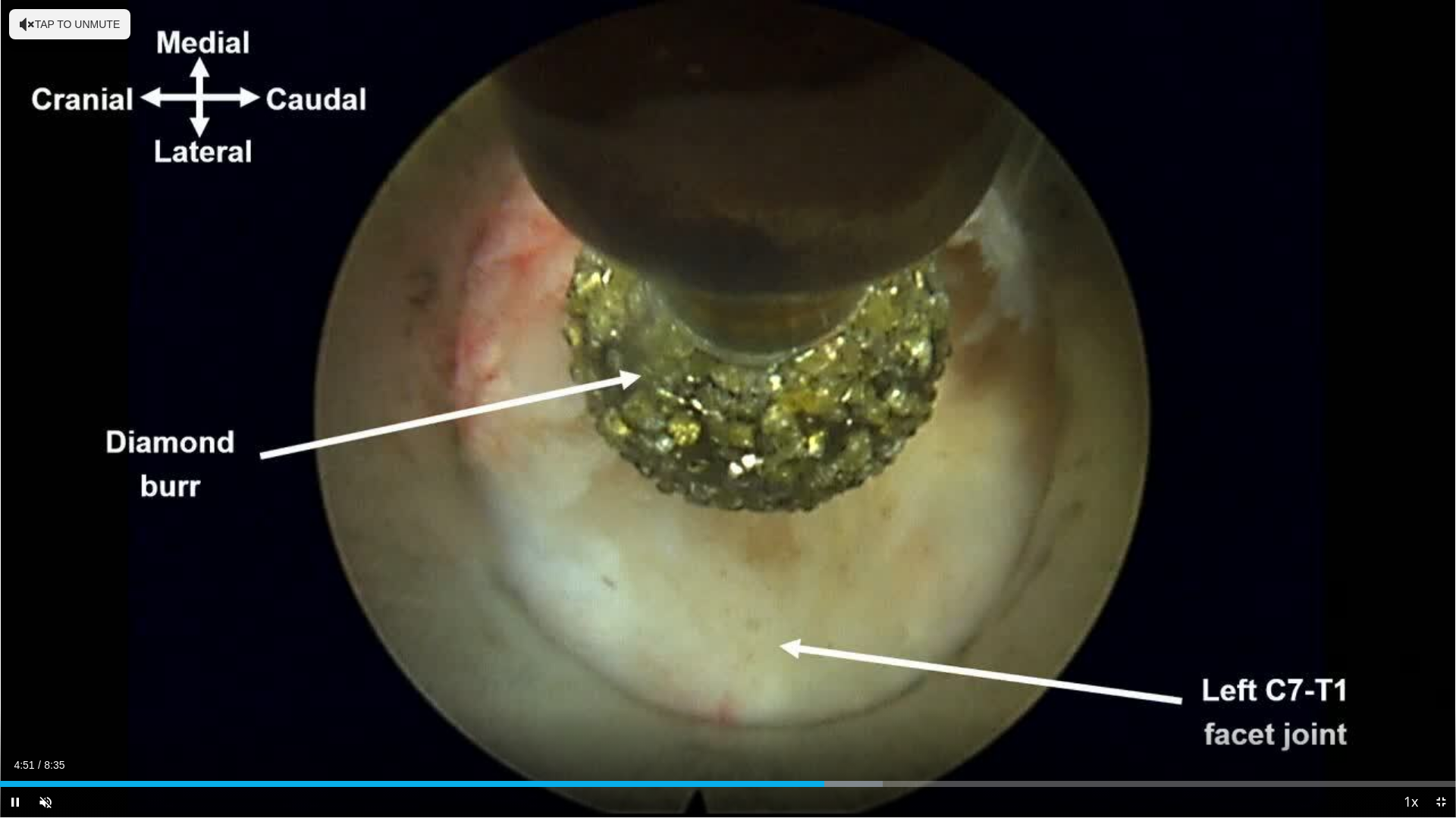
click at [1039, 694] on span "Video Player" at bounding box center [1441, 803] width 31 height 31
